Goal: Complete application form

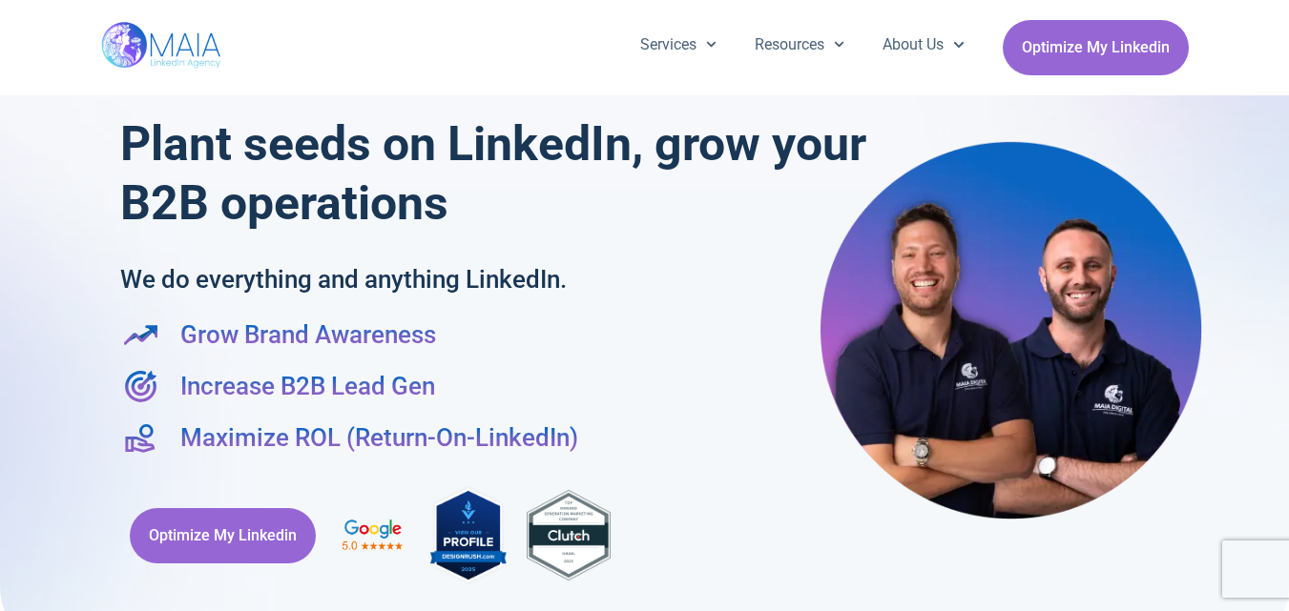
scroll to position [4388, 0]
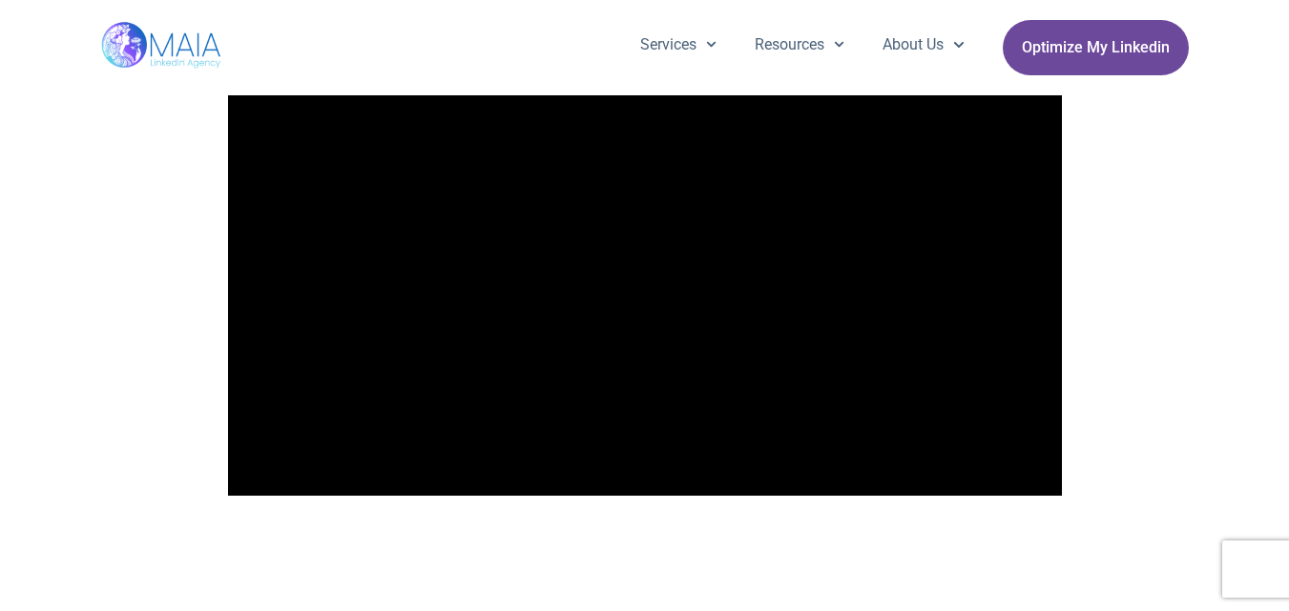
click at [1117, 37] on span "Optimize My Linkedin" at bounding box center [1096, 48] width 148 height 36
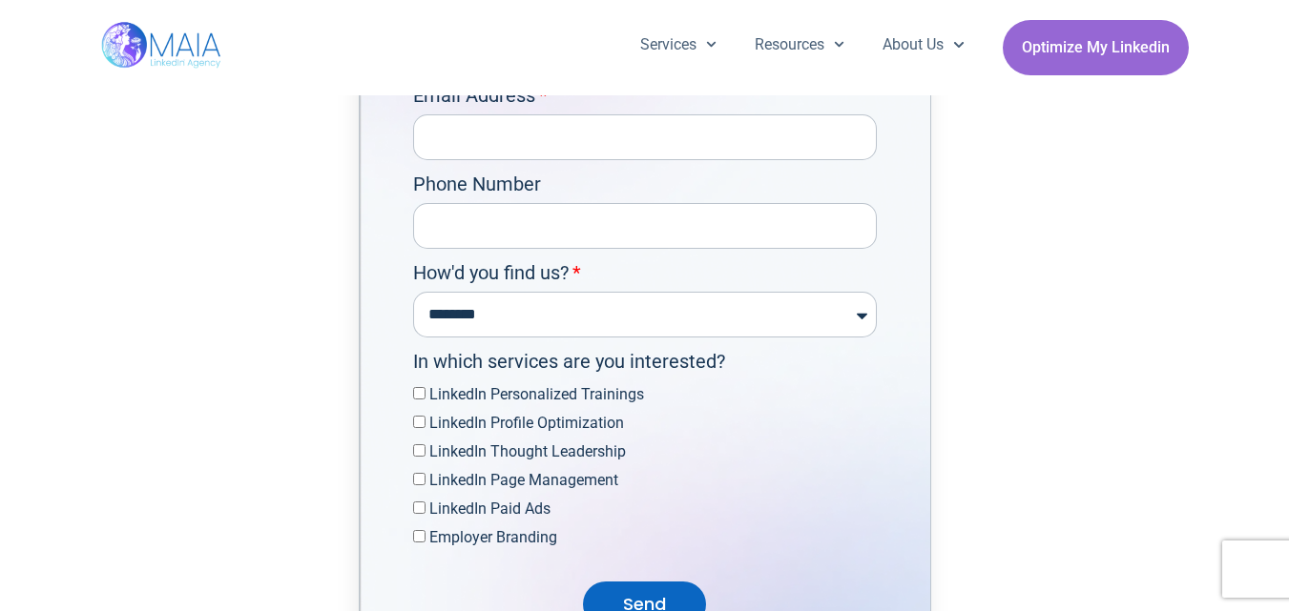
scroll to position [5972, 0]
click at [656, 327] on div "**********" at bounding box center [644, 298] width 473 height 79
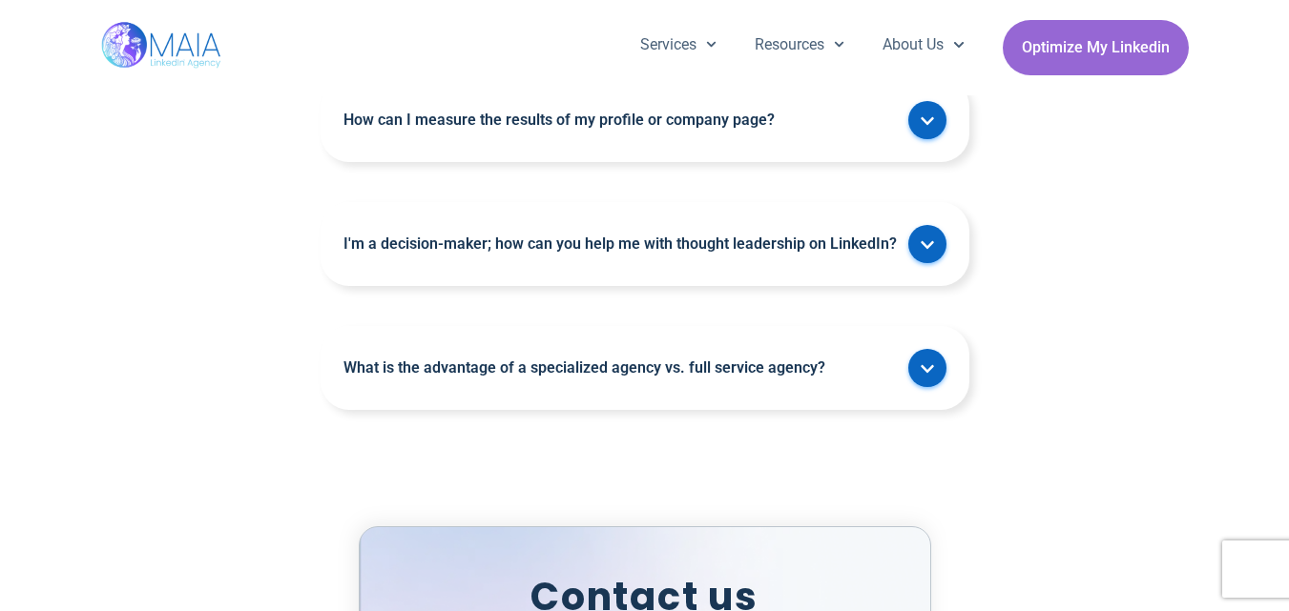
scroll to position [5304, 0]
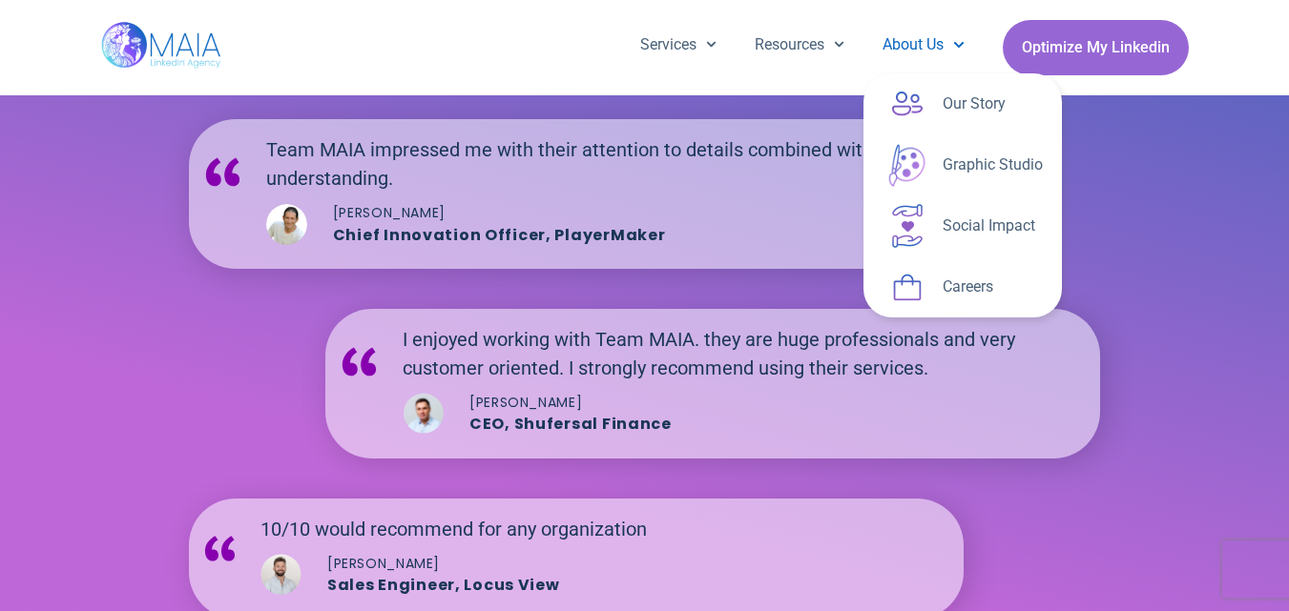
click at [911, 56] on link "About Us" at bounding box center [922, 45] width 119 height 50
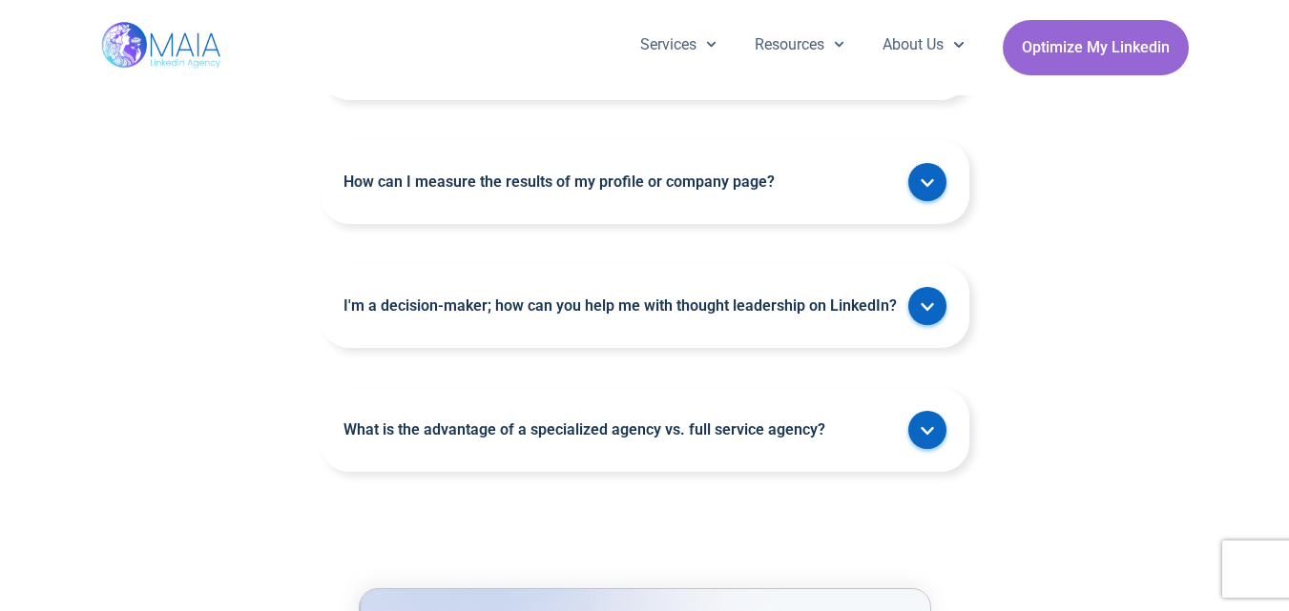
scroll to position [5819, 0]
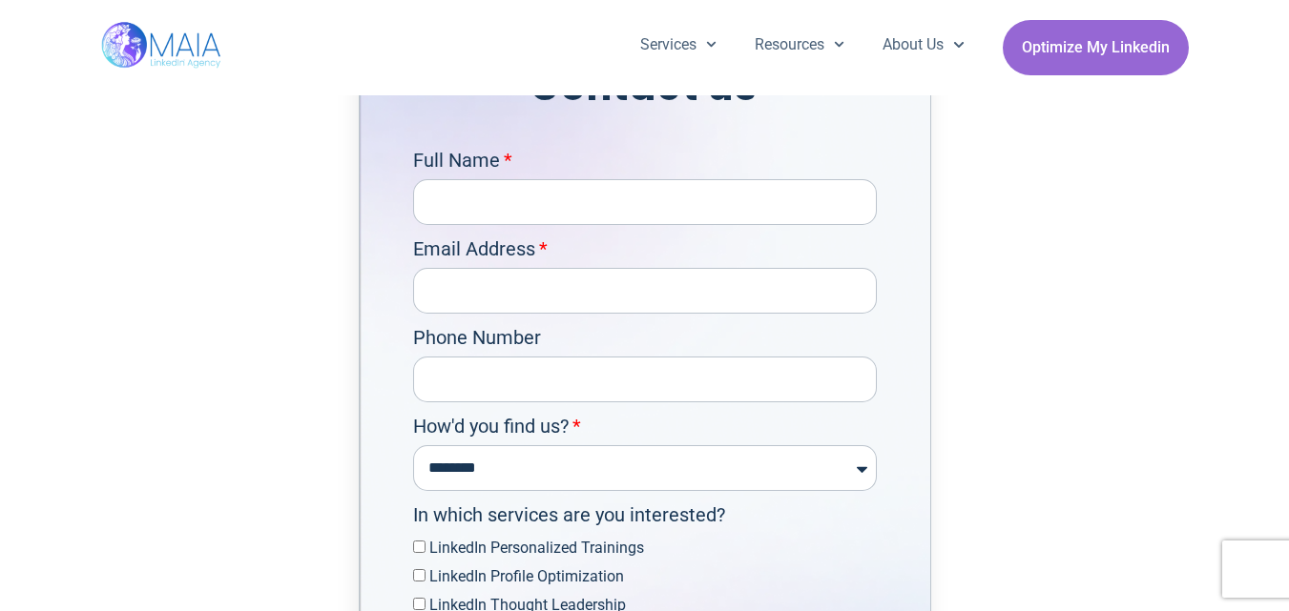
click at [560, 217] on div "Full Name" at bounding box center [644, 185] width 473 height 79
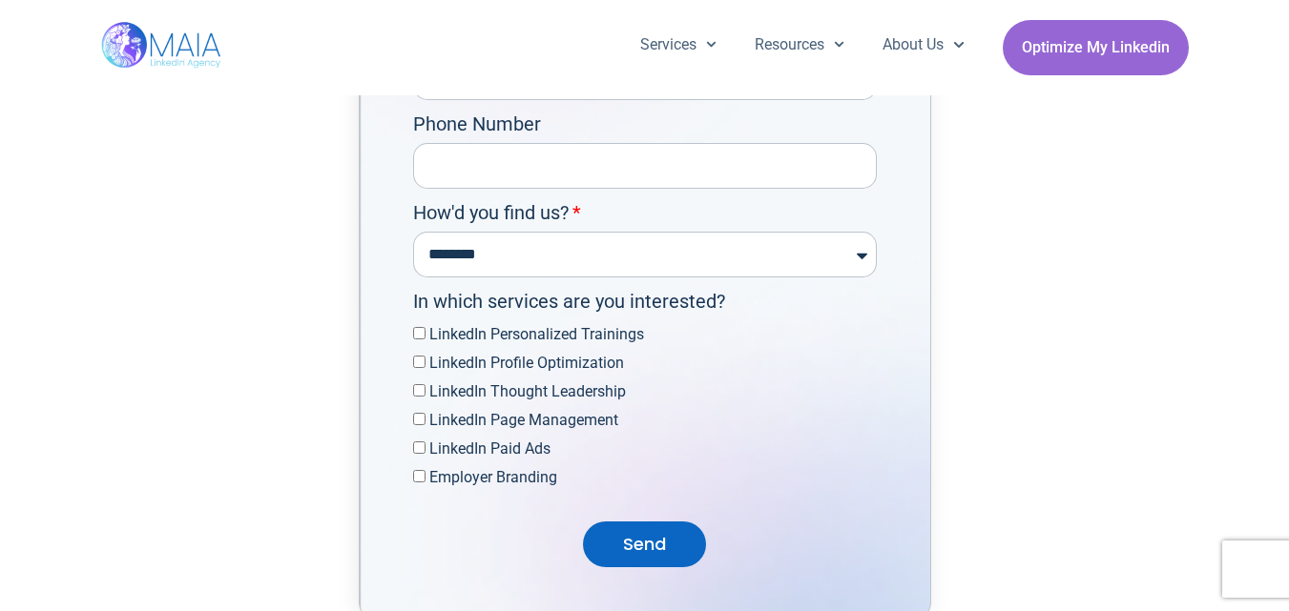
scroll to position [6105, 0]
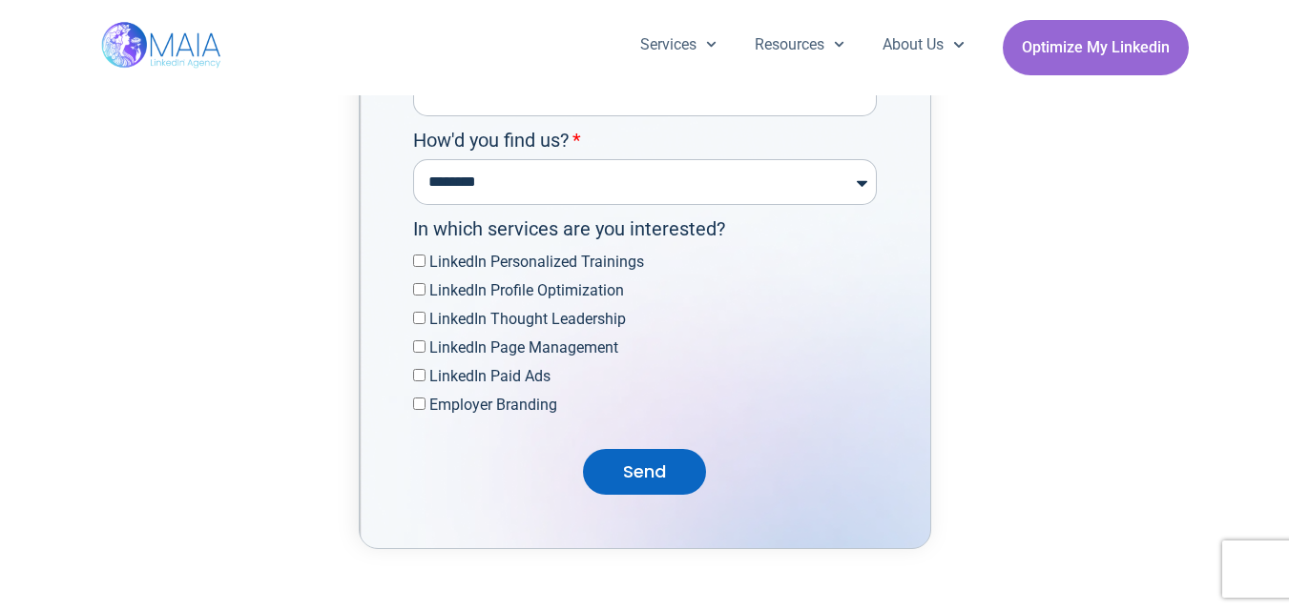
click at [419, 277] on span "LinkedIn Personalized Trainings" at bounding box center [645, 262] width 464 height 29
click at [424, 277] on span "LinkedIn Personalized Trainings" at bounding box center [645, 262] width 464 height 29
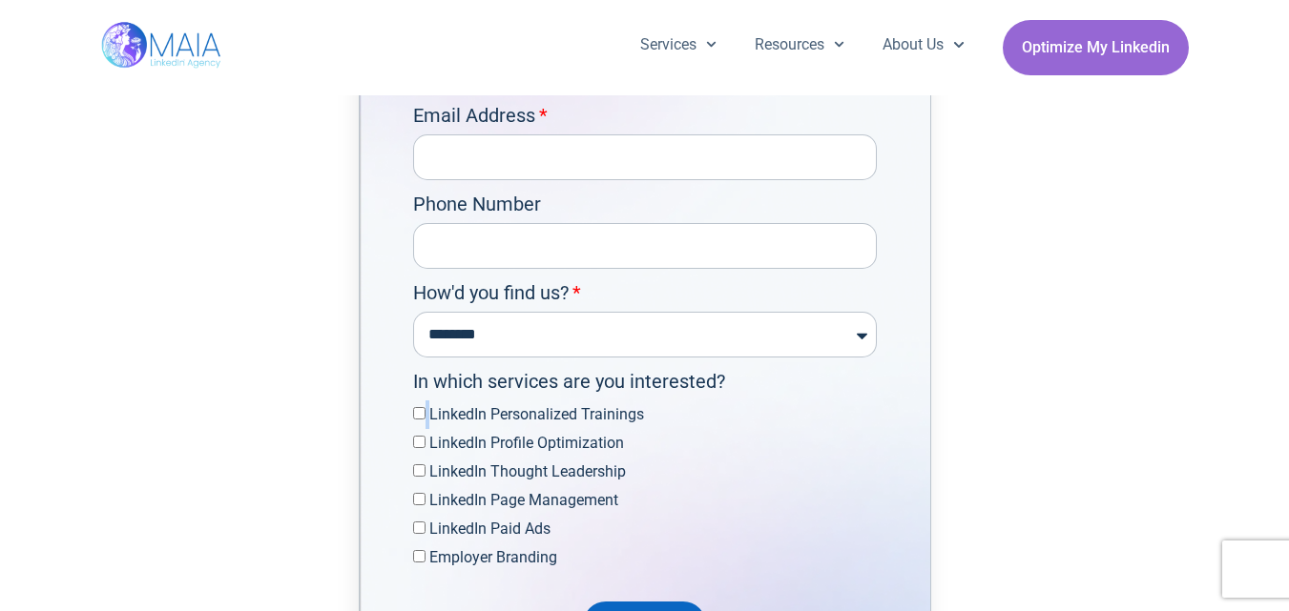
scroll to position [5914, 0]
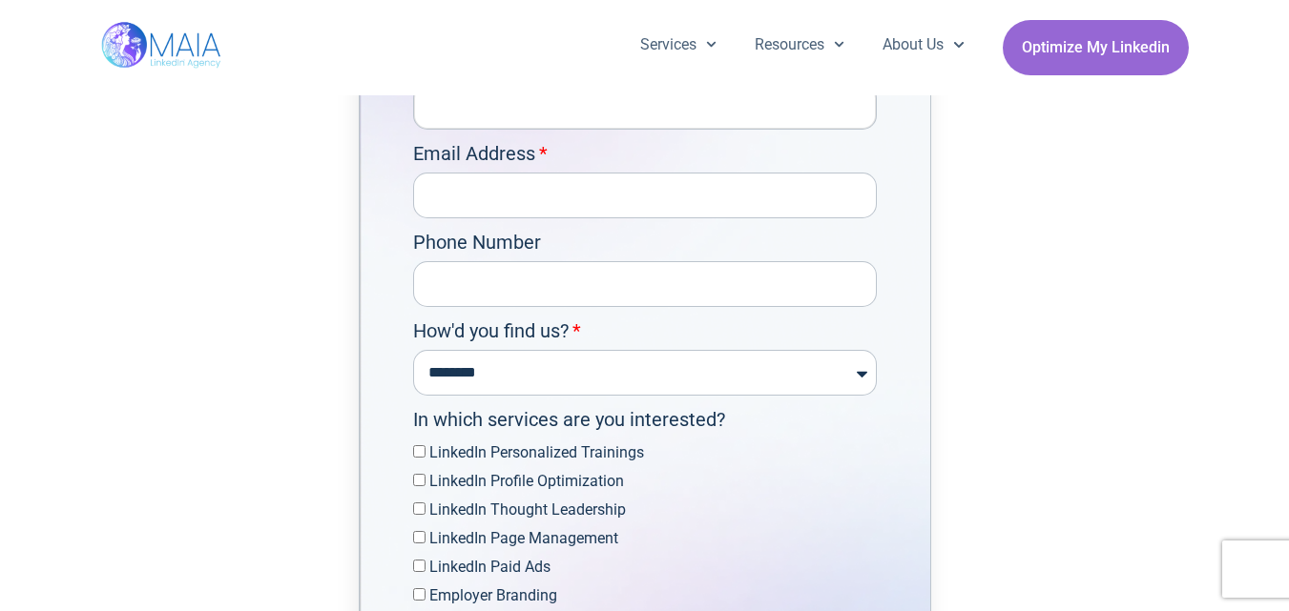
click at [571, 130] on input "Full Name" at bounding box center [645, 107] width 464 height 46
type input "*********"
type input "**********"
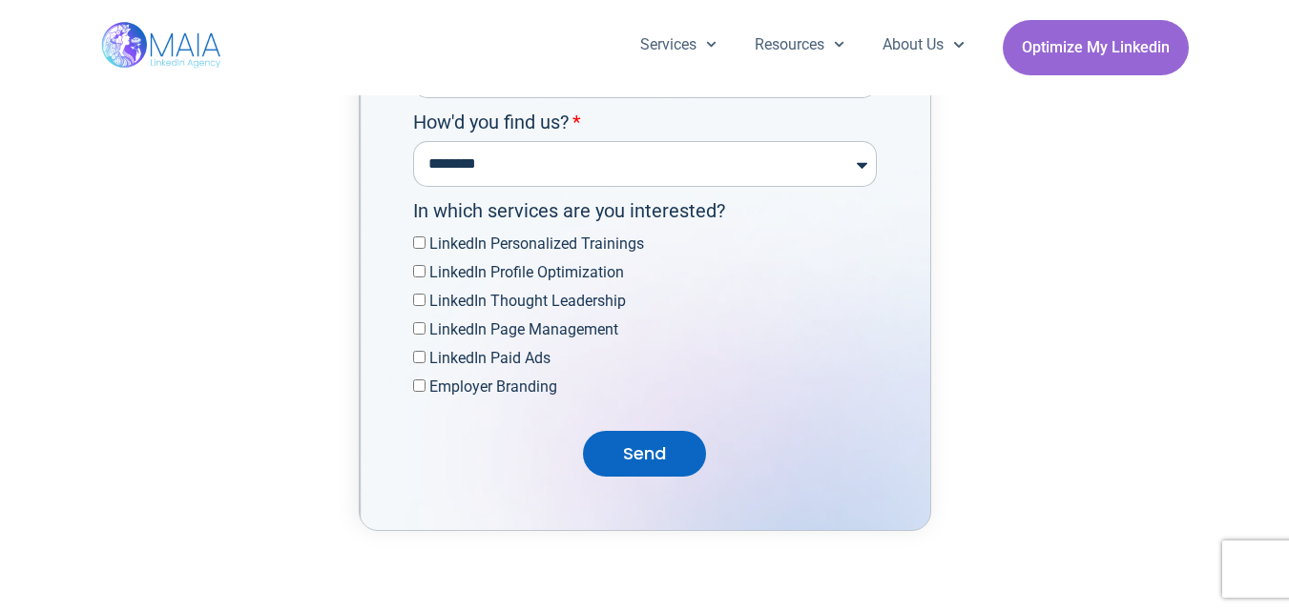
scroll to position [6201, 0]
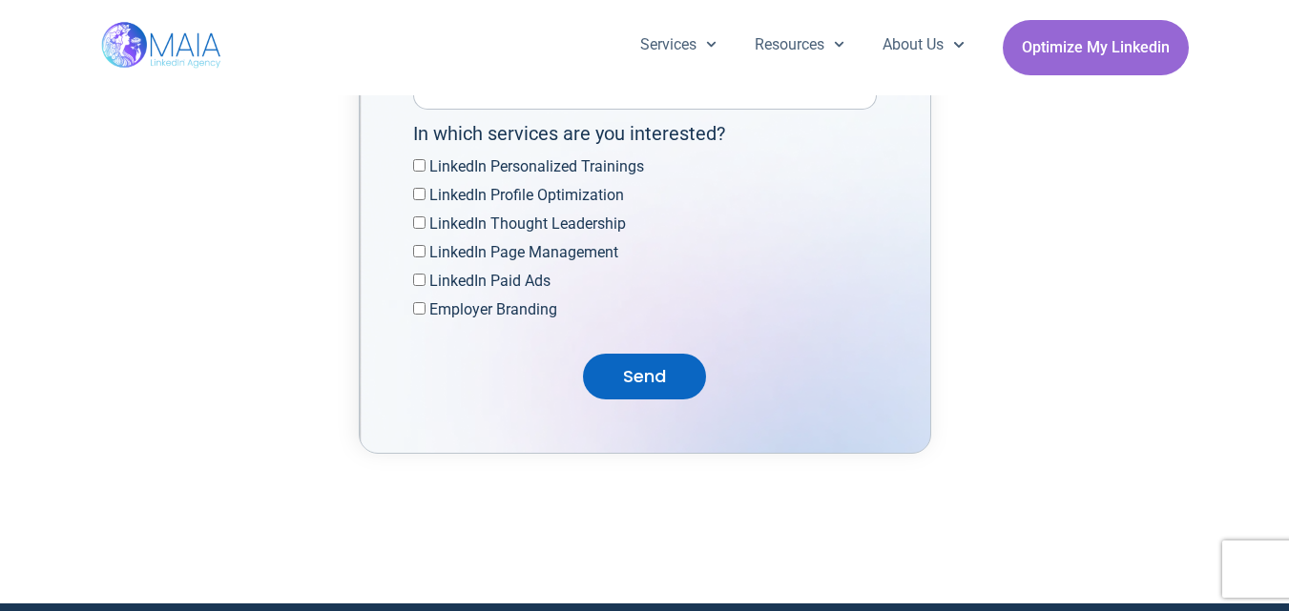
click at [660, 390] on span "Send" at bounding box center [644, 376] width 43 height 27
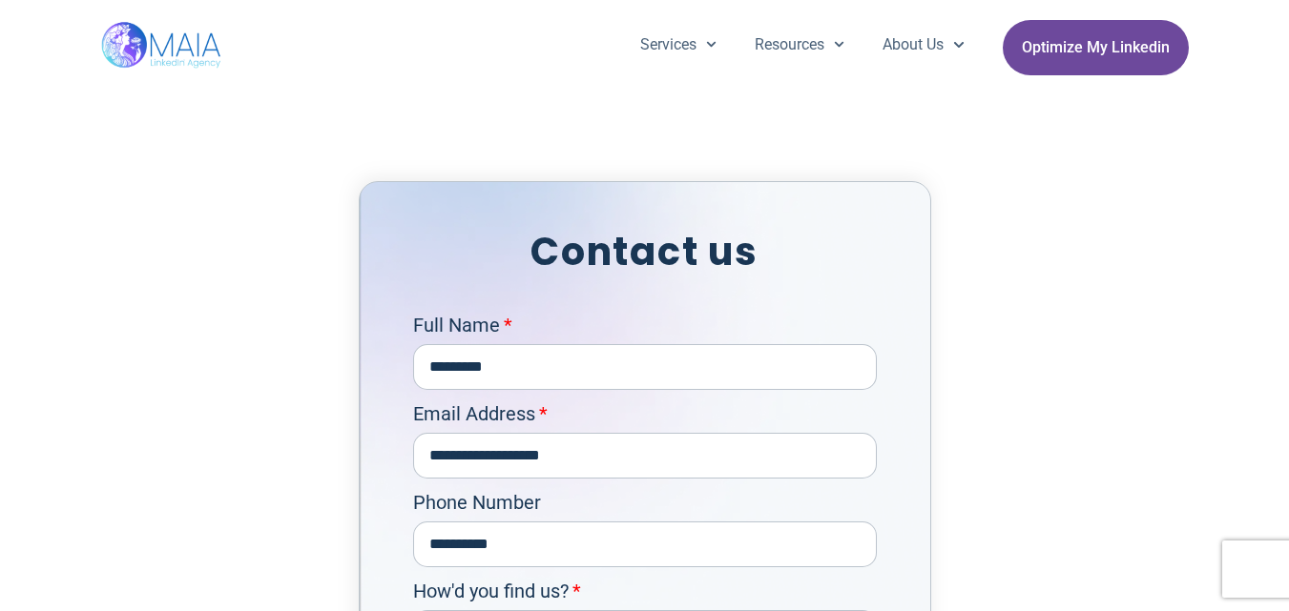
scroll to position [5342, 0]
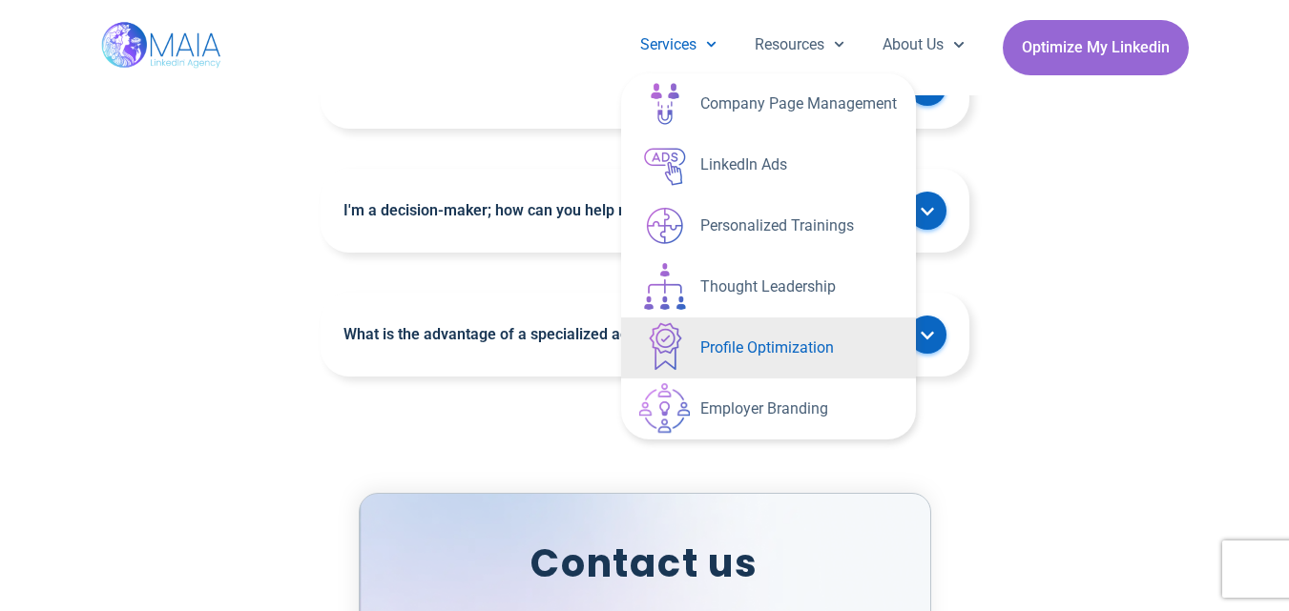
click at [802, 342] on link "Profile Optimization" at bounding box center [768, 348] width 295 height 61
